Goal: Find specific page/section: Find specific page/section

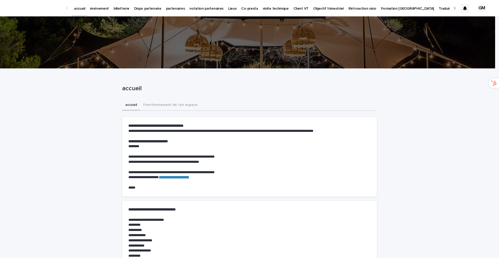
click at [96, 9] on font "événement" at bounding box center [99, 9] width 19 height 4
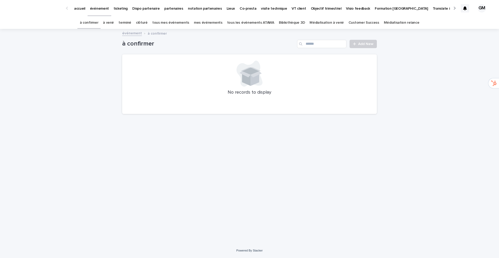
click at [252, 22] on link "tous les événements ATAWA" at bounding box center [250, 23] width 47 height 12
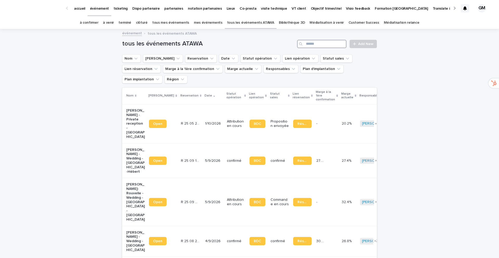
click at [311, 45] on input "Search" at bounding box center [321, 44] width 49 height 8
paste input "******"
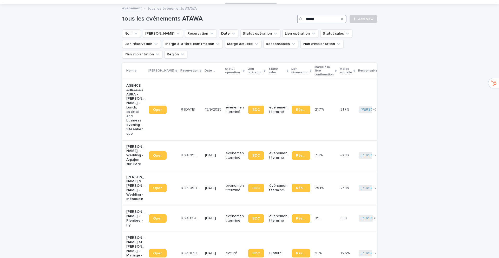
scroll to position [56, 0]
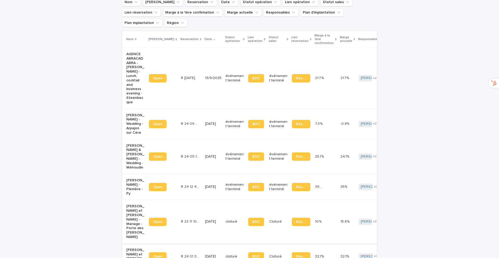
type input "******"
click at [126, 204] on p "[PERSON_NAME] et [PERSON_NAME] - Mariage - Porte des [PERSON_NAME]" at bounding box center [135, 221] width 18 height 35
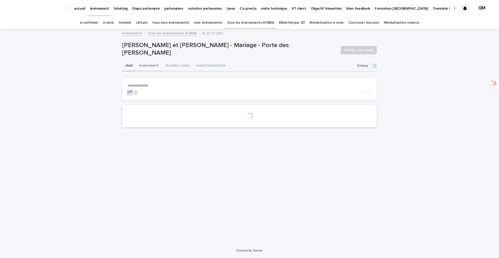
click at [147, 67] on button "événement" at bounding box center [149, 66] width 26 height 11
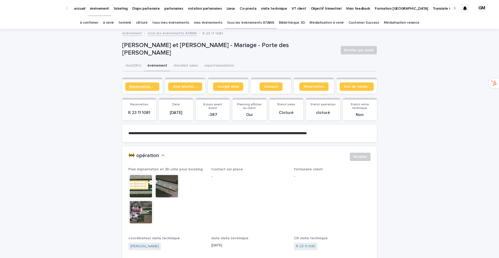
click at [142, 87] on span "Réservation client" at bounding box center [142, 87] width 26 height 4
click at [228, 87] on span "Google drive" at bounding box center [228, 87] width 22 height 4
click at [270, 87] on span "Hubspot" at bounding box center [271, 87] width 15 height 4
click at [223, 87] on span "Google drive" at bounding box center [228, 87] width 22 height 4
click at [228, 84] on link "Google drive" at bounding box center [228, 86] width 30 height 8
